Goal: Find specific page/section: Find specific page/section

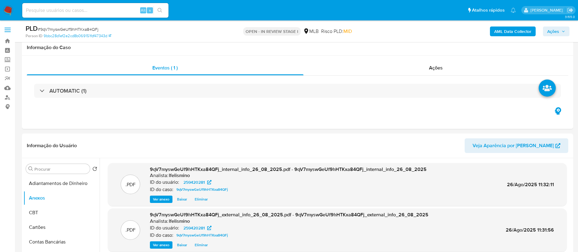
select select "10"
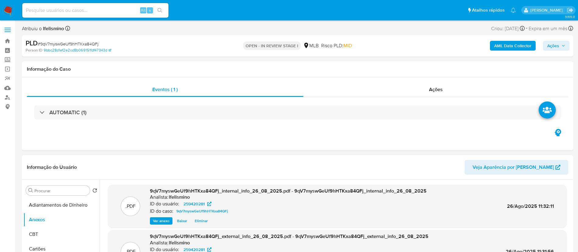
click at [107, 13] on input at bounding box center [95, 10] width 146 height 8
paste input "9Z4pSFUAzJ6buVNg9Wj6YmrJ"
type input "9Z4pSFUAzJ6buVNg9Wj6YmrJ"
click at [109, 11] on input "9Z4pSFUAzJ6buVNg9Wj6YmrJ" at bounding box center [95, 10] width 146 height 8
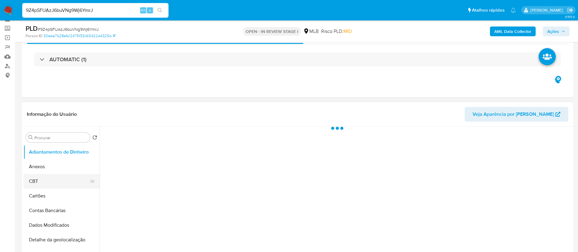
scroll to position [46, 0]
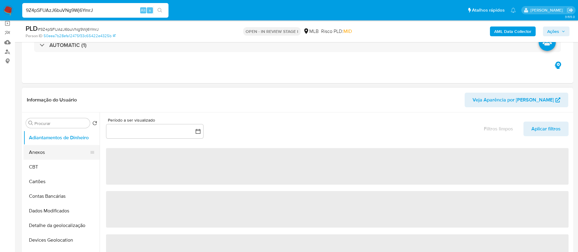
select select "10"
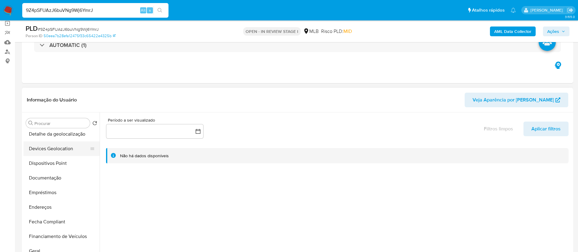
scroll to position [0, 0]
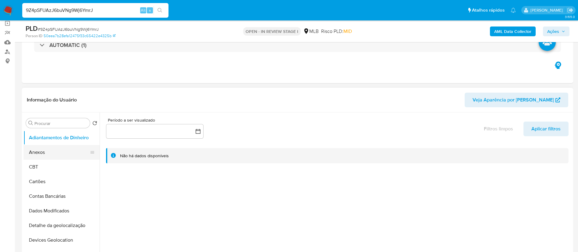
click at [64, 155] on button "Anexos" at bounding box center [58, 152] width 71 height 15
